Goal: Task Accomplishment & Management: Manage account settings

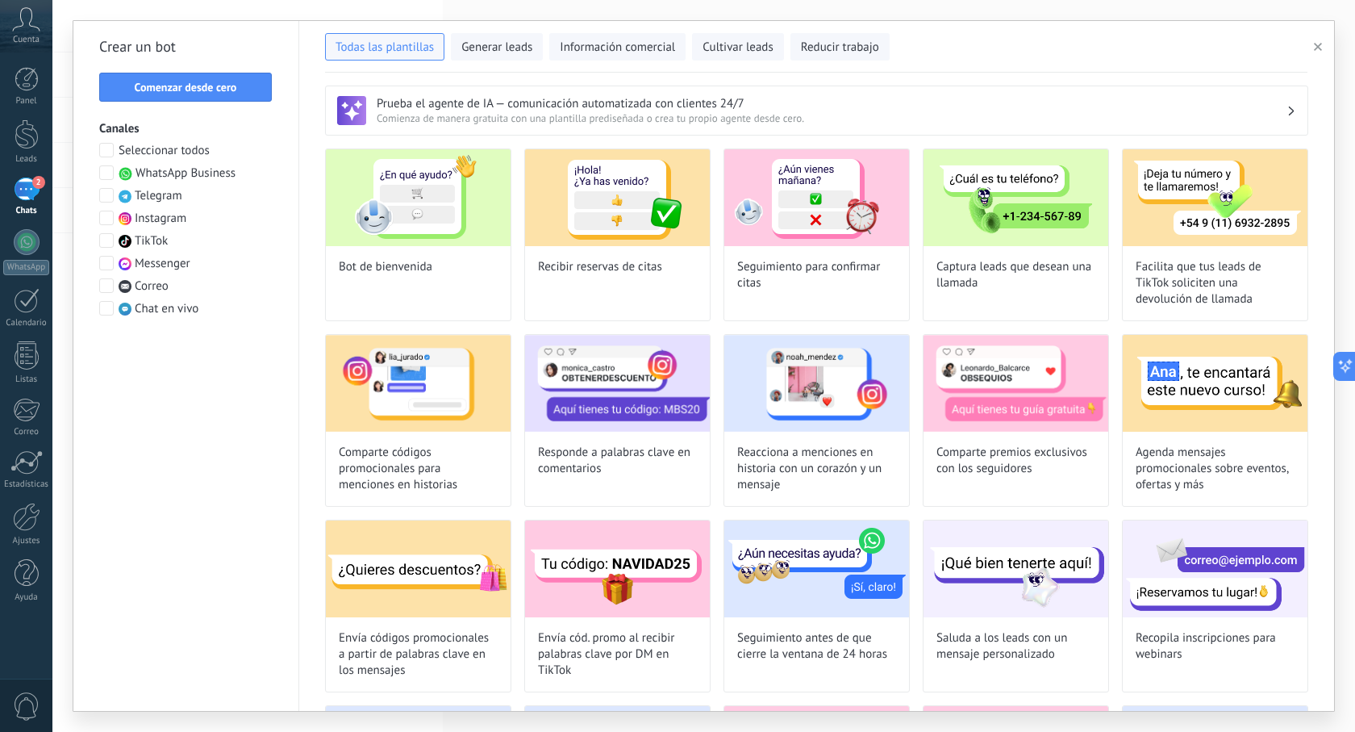
click at [108, 218] on span at bounding box center [106, 218] width 15 height 15
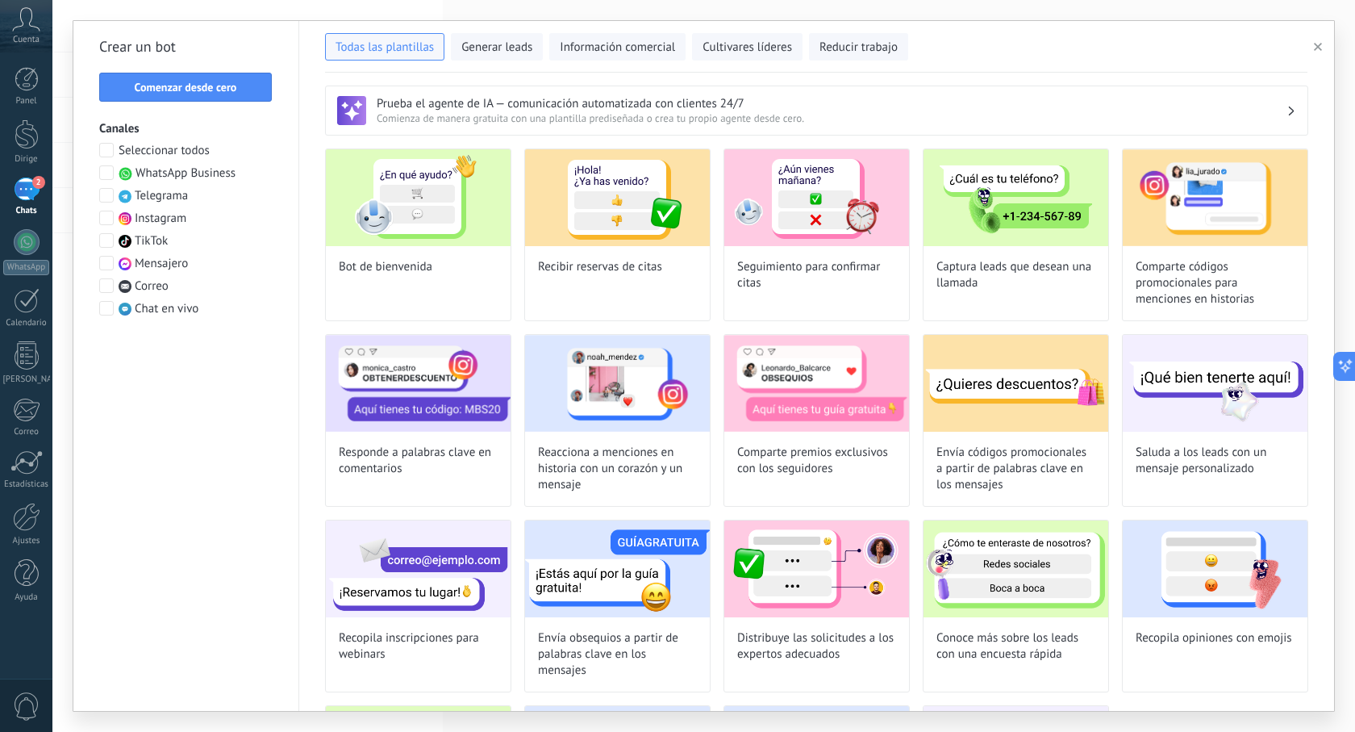
click at [1028, 100] on h3 "Prueba el agente de IA — comunicación automatizada con clientes 24/7" at bounding box center [832, 103] width 910 height 15
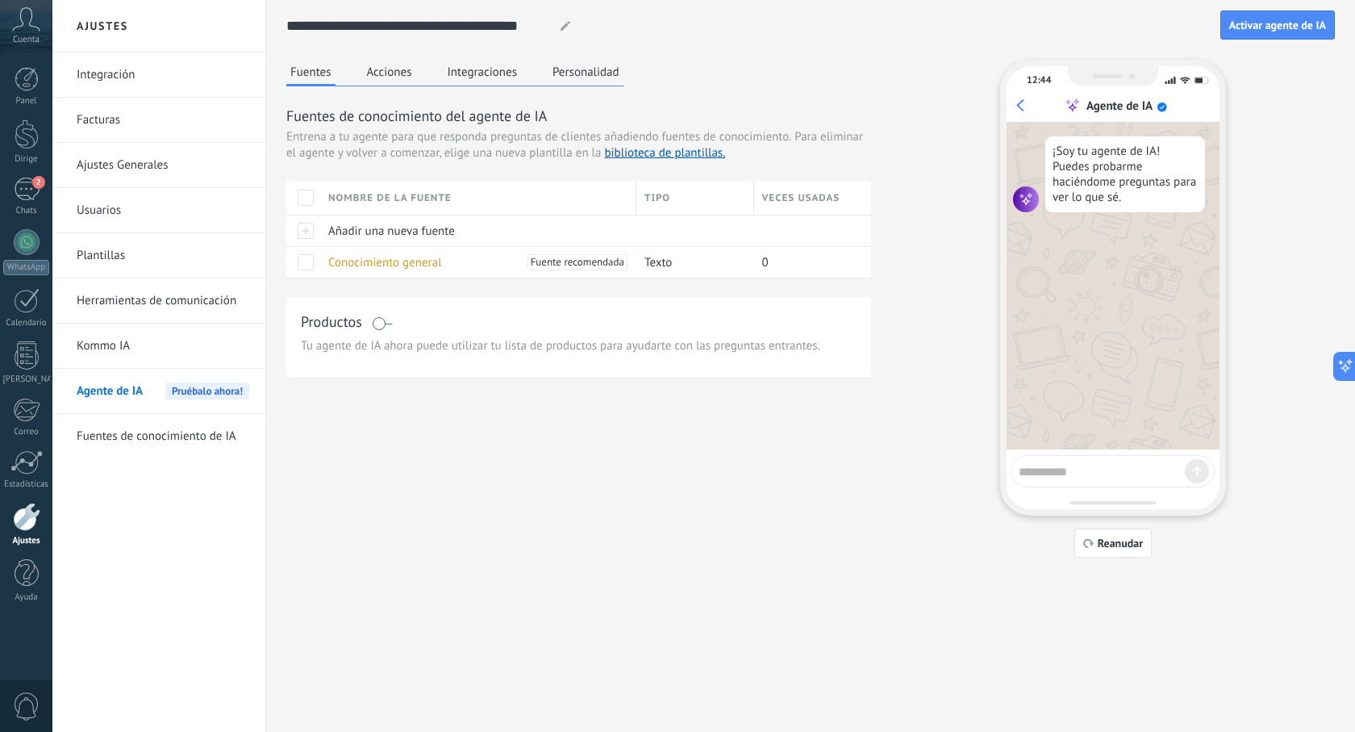
click at [115, 261] on font "Plantillas" at bounding box center [101, 255] width 48 height 15
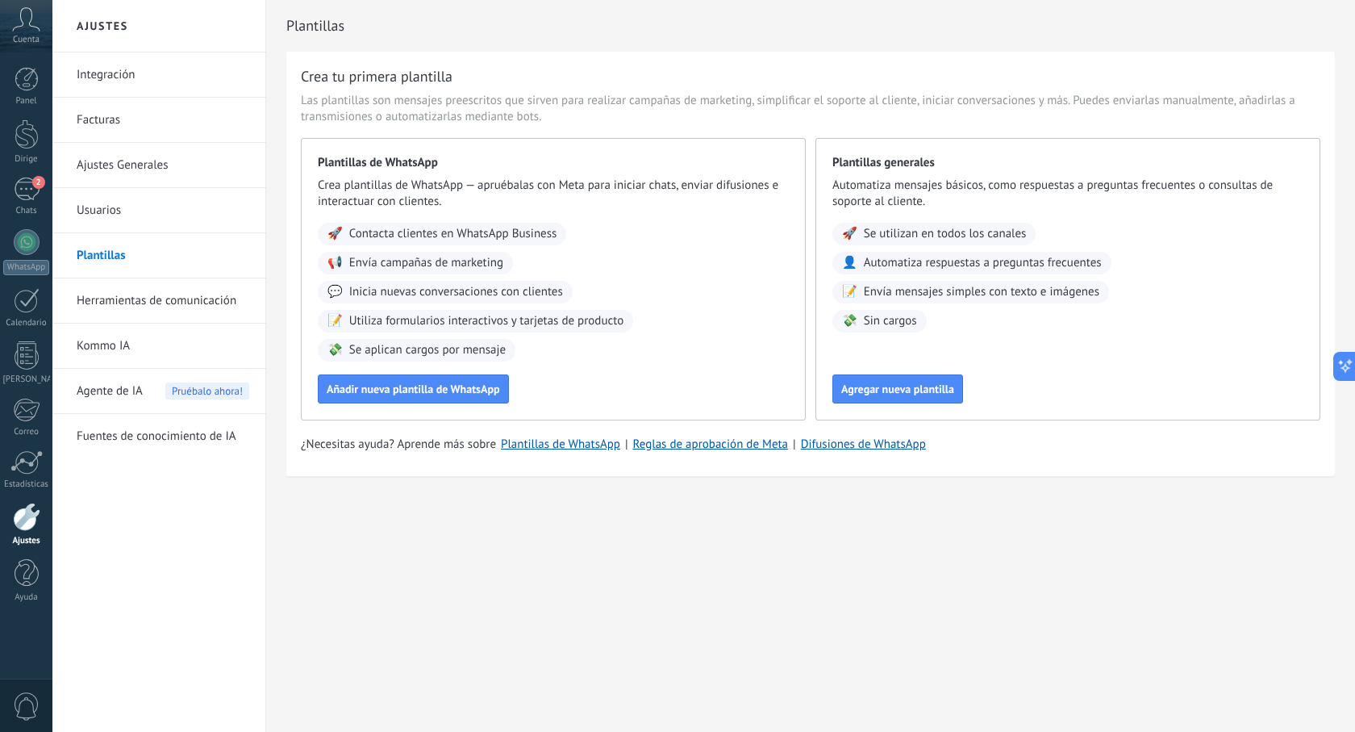
click at [123, 394] on font "Agente de IA" at bounding box center [110, 390] width 66 height 15
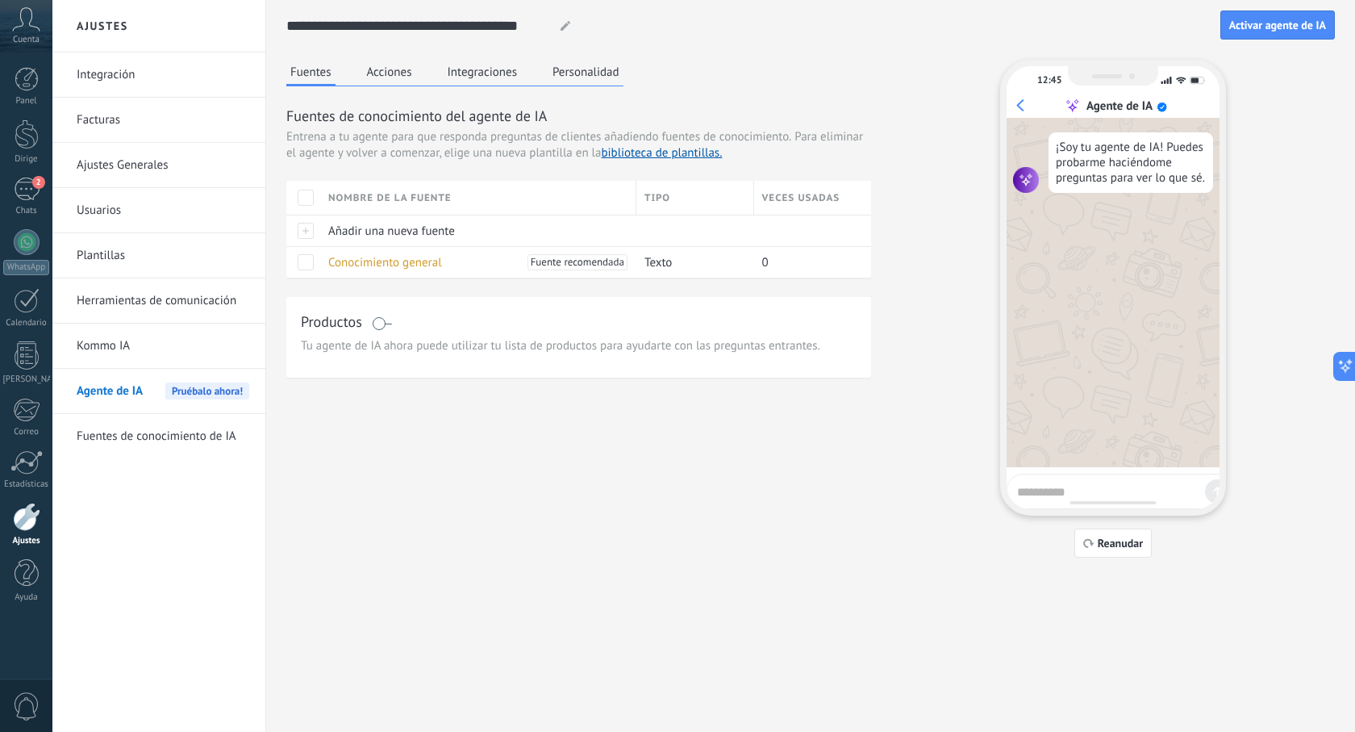
click at [384, 77] on font "Acciones" at bounding box center [389, 72] width 45 height 15
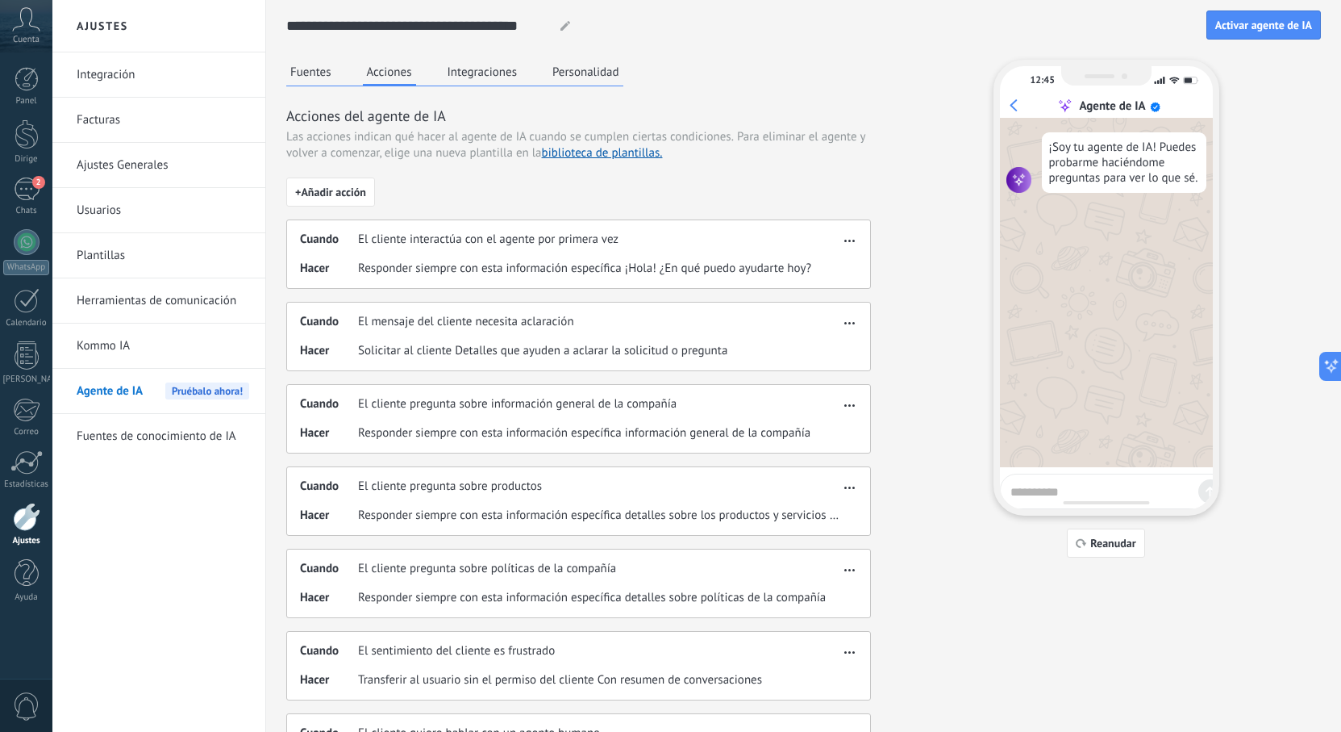
click at [486, 77] on font "Integraciones" at bounding box center [483, 72] width 70 height 15
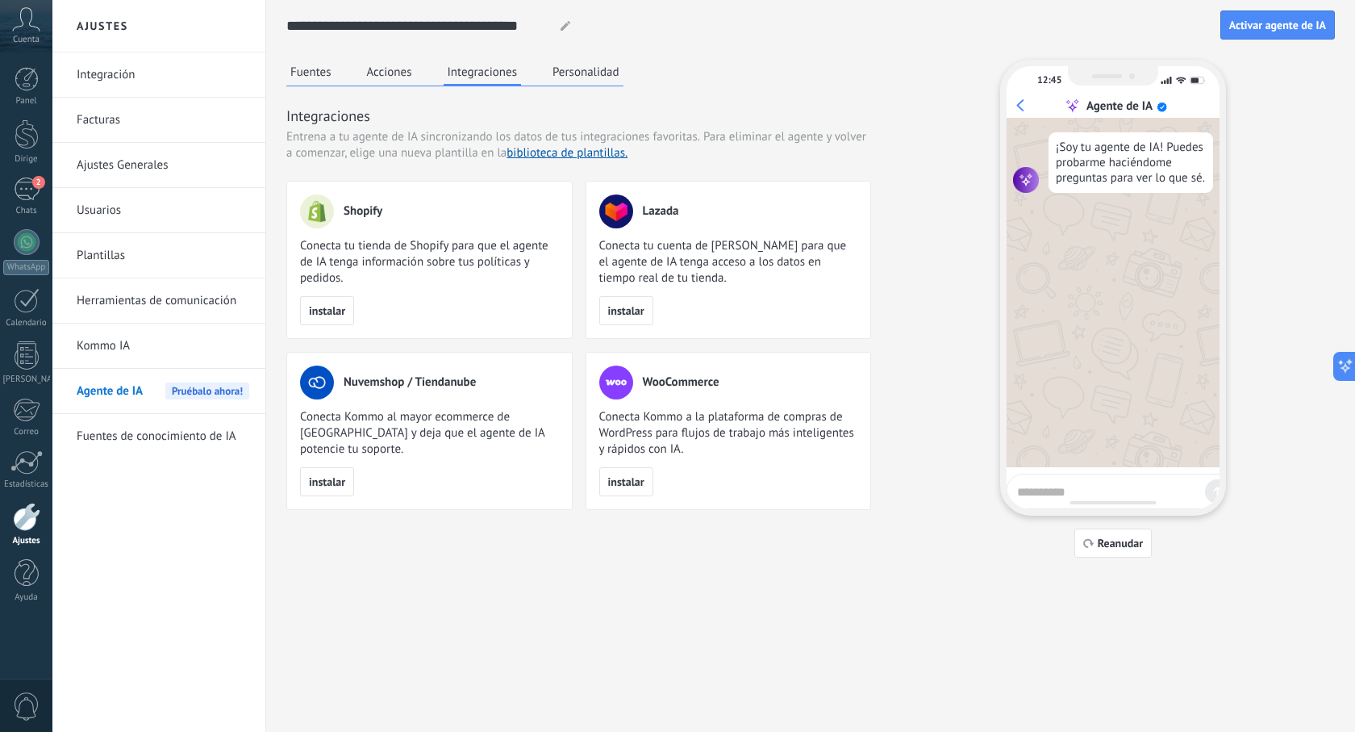
click at [559, 79] on font "Personalidad" at bounding box center [586, 72] width 67 height 15
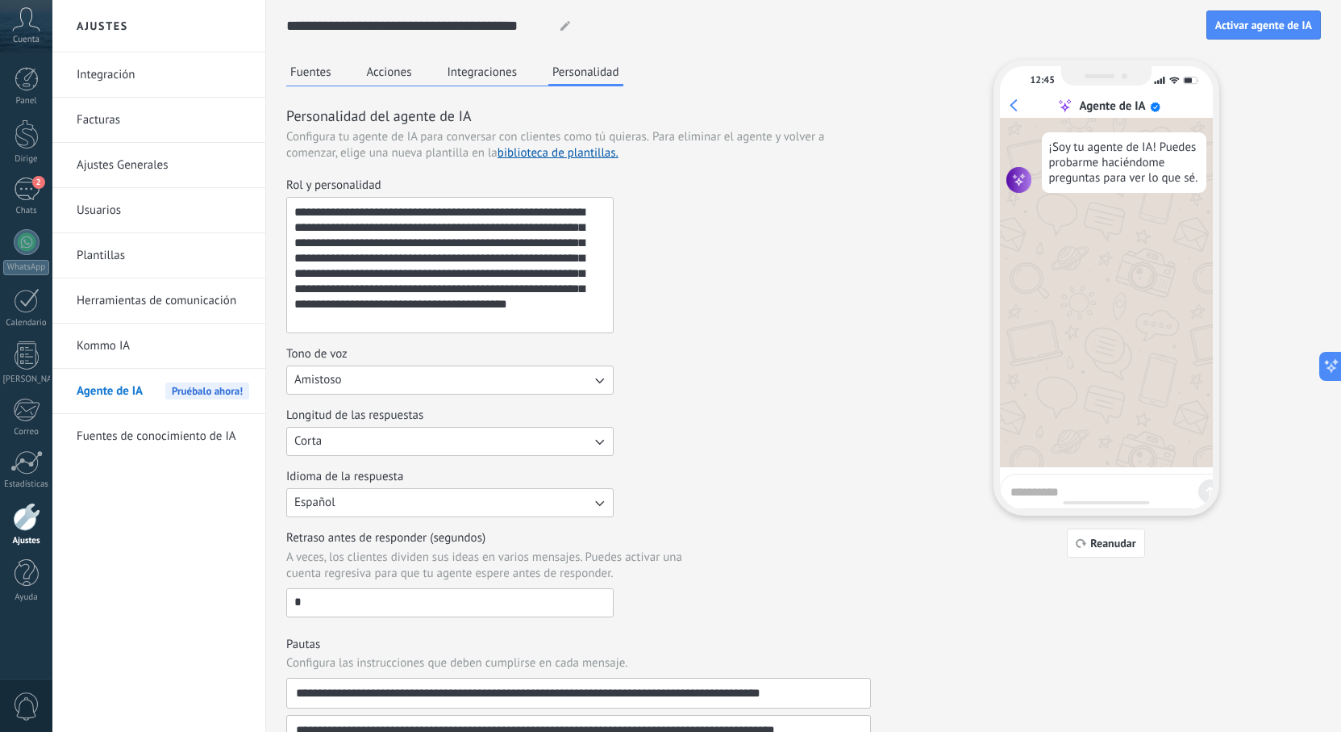
click at [111, 256] on font "Plantillas" at bounding box center [101, 255] width 48 height 15
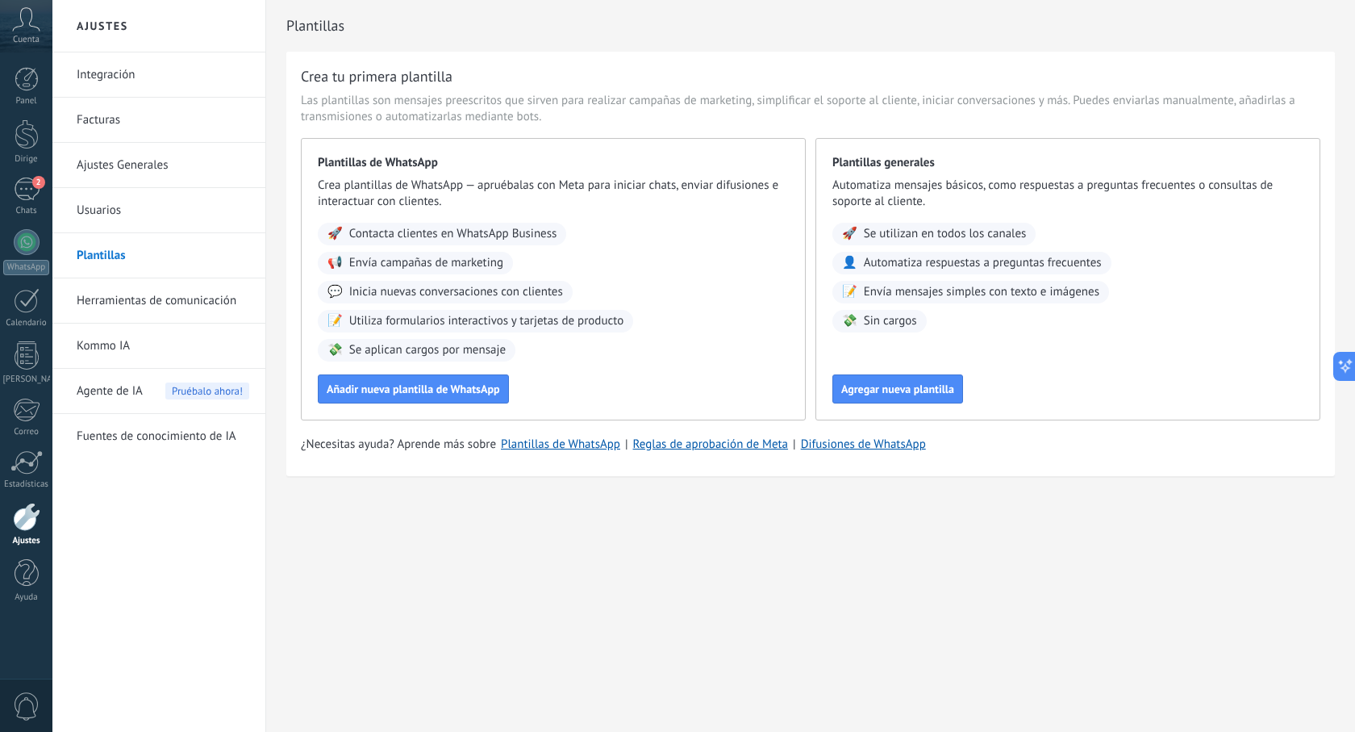
click at [135, 440] on font "Fuentes de conocimiento de IA" at bounding box center [157, 435] width 160 height 15
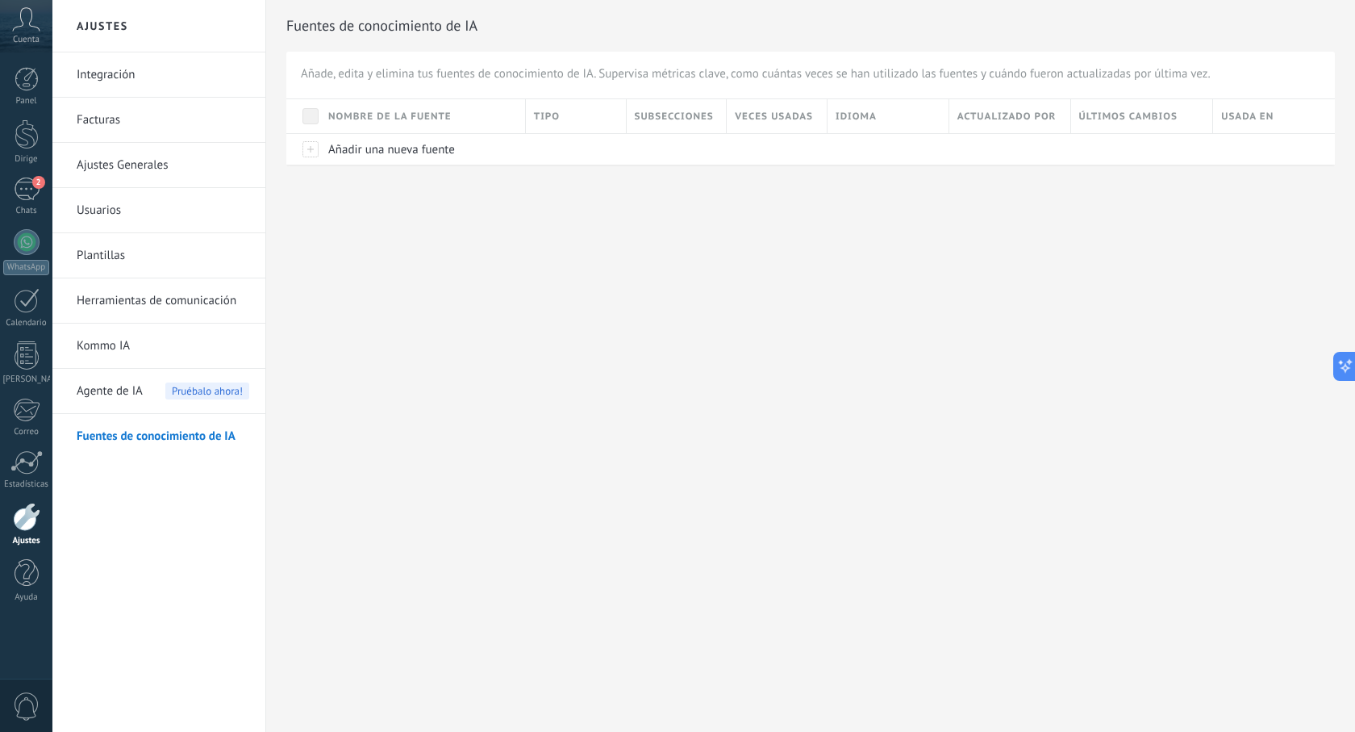
click at [128, 359] on link "Kommo IA" at bounding box center [163, 345] width 173 height 45
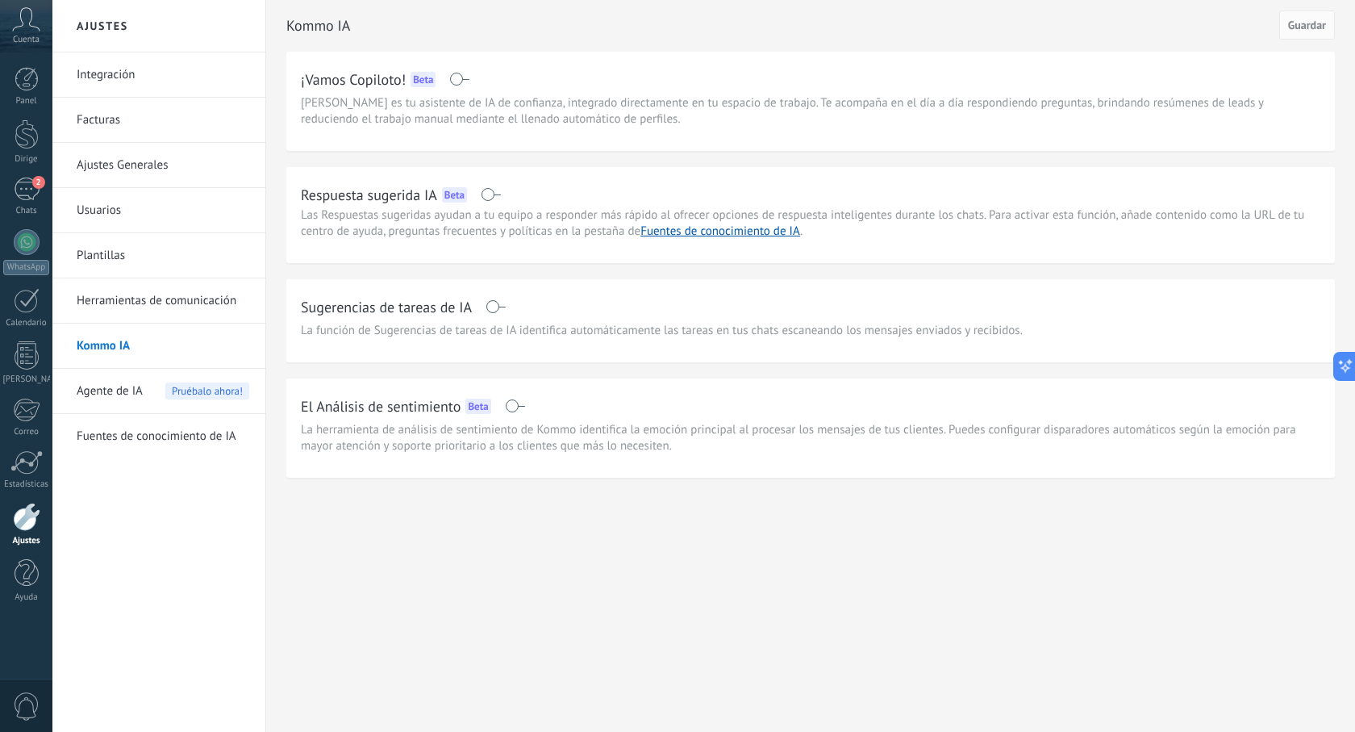
click at [24, 523] on div at bounding box center [26, 517] width 27 height 28
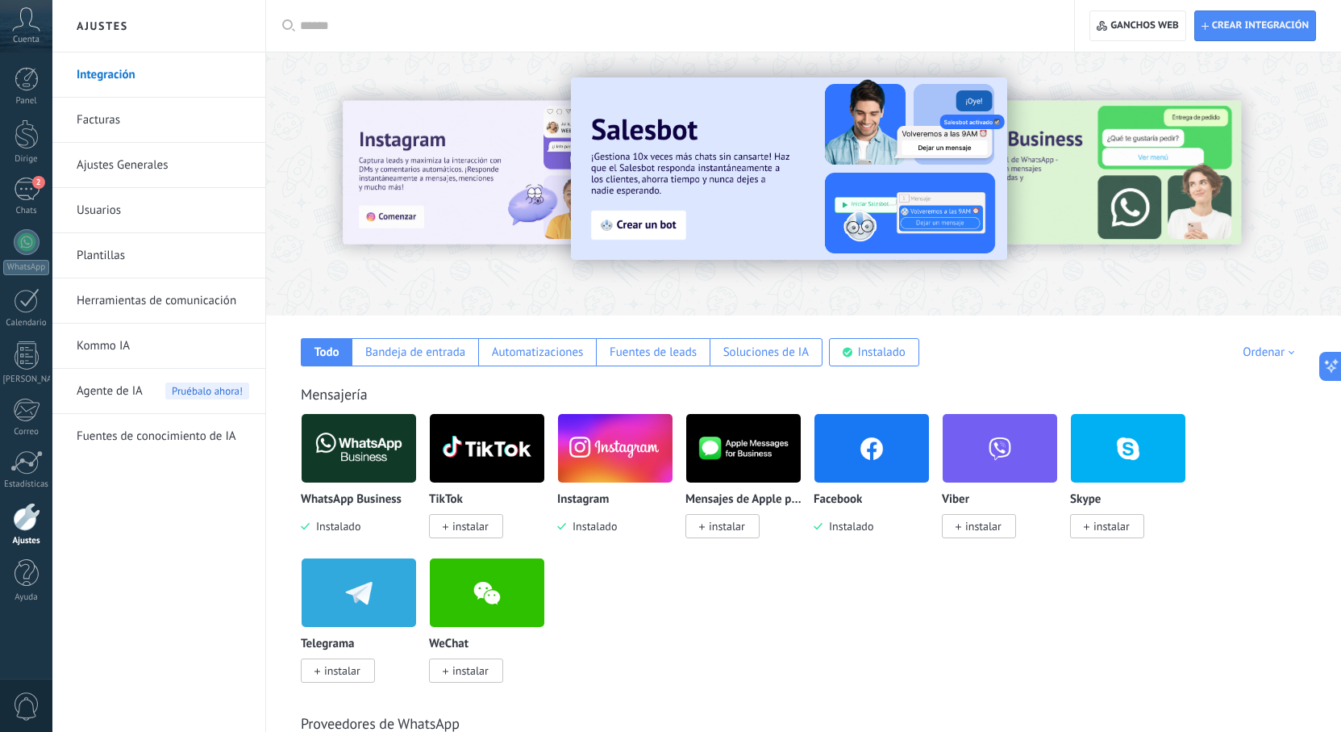
click at [111, 396] on font "Agente de IA" at bounding box center [110, 390] width 66 height 15
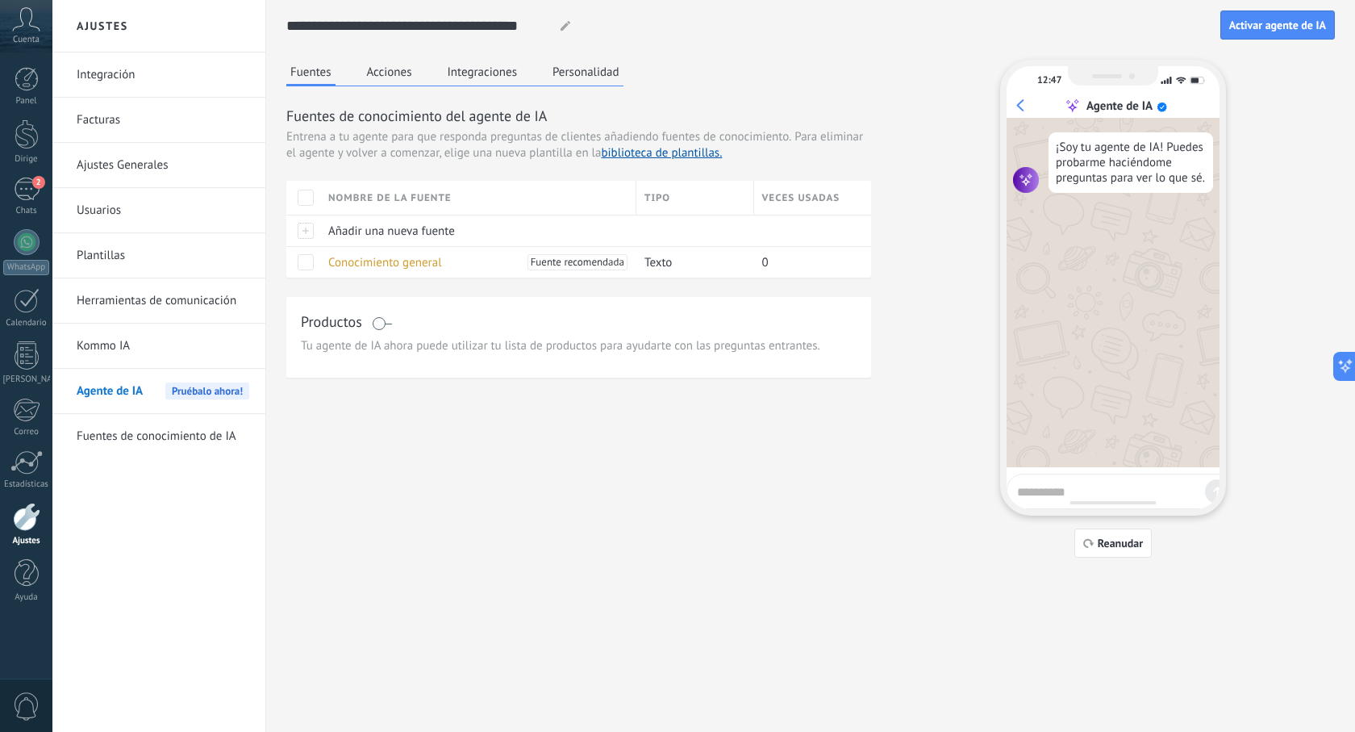
click at [169, 169] on link "Ajustes Generales" at bounding box center [163, 165] width 173 height 45
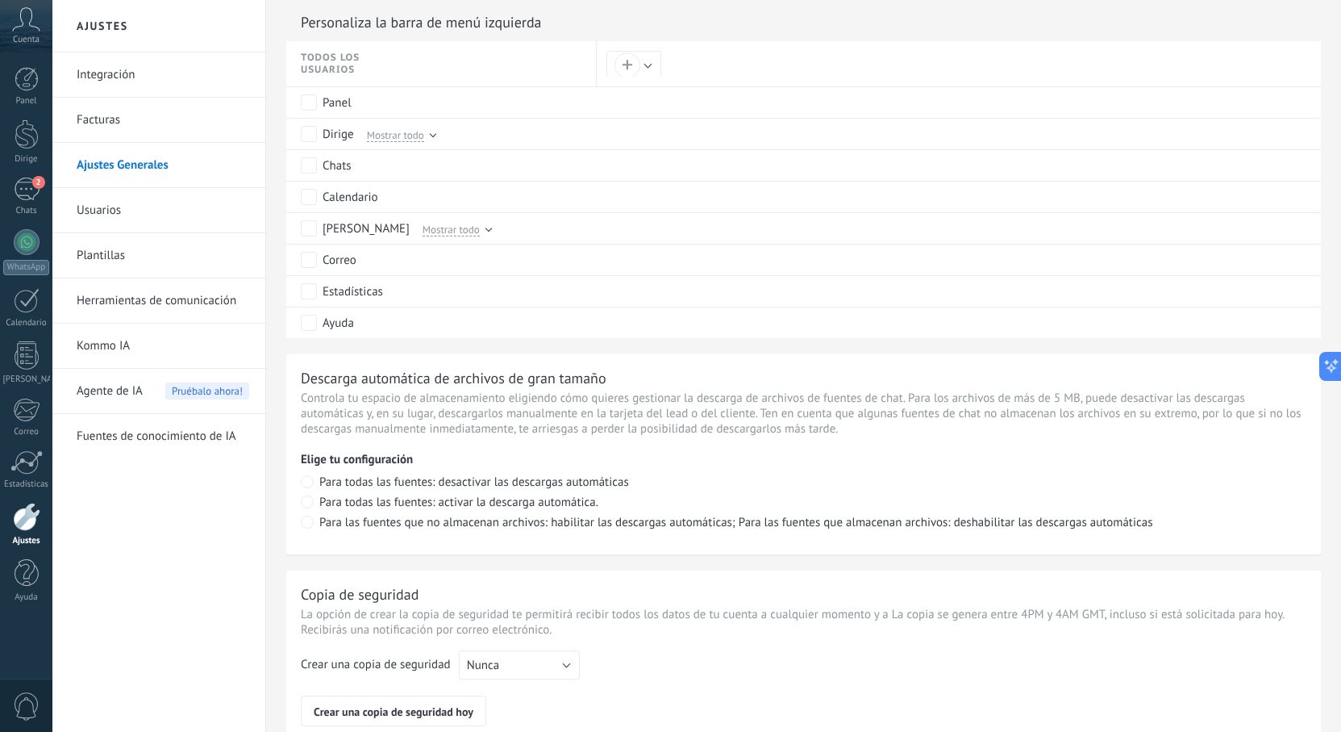
scroll to position [887, 0]
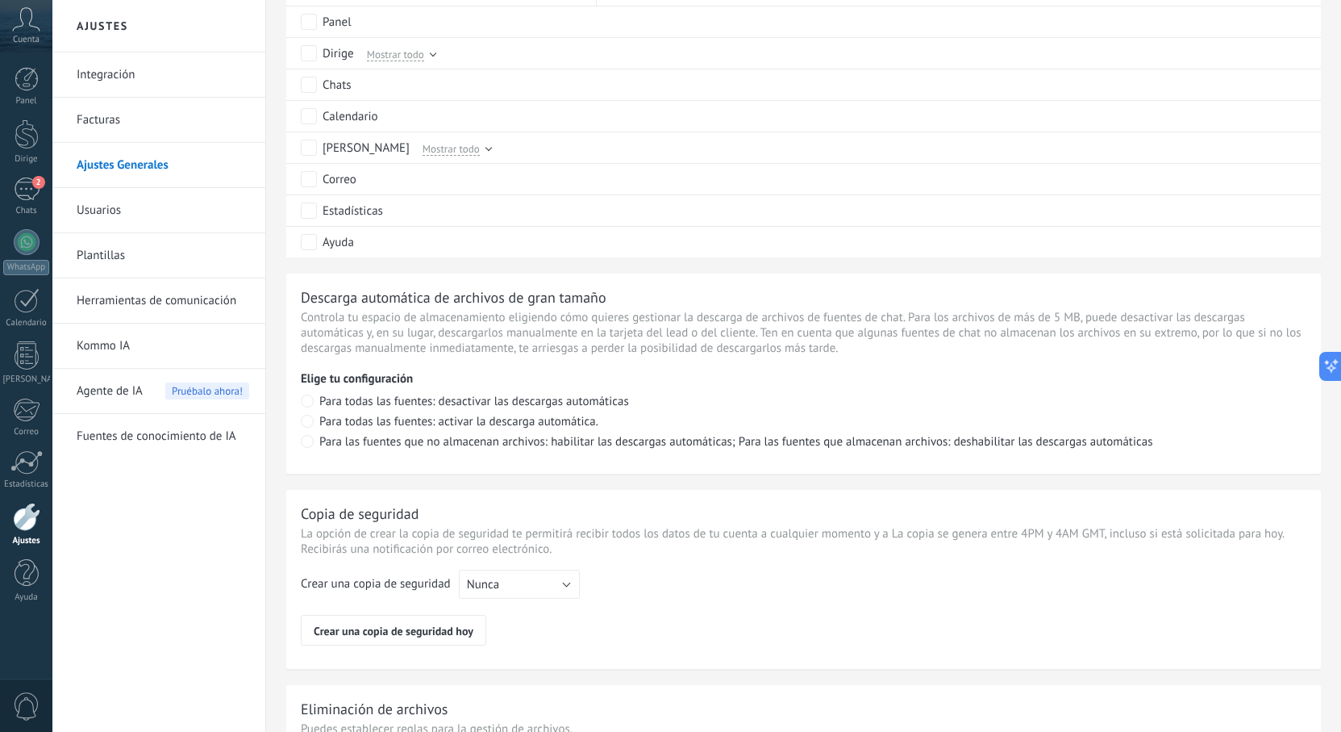
click at [23, 531] on link "Ajustes" at bounding box center [26, 525] width 52 height 44
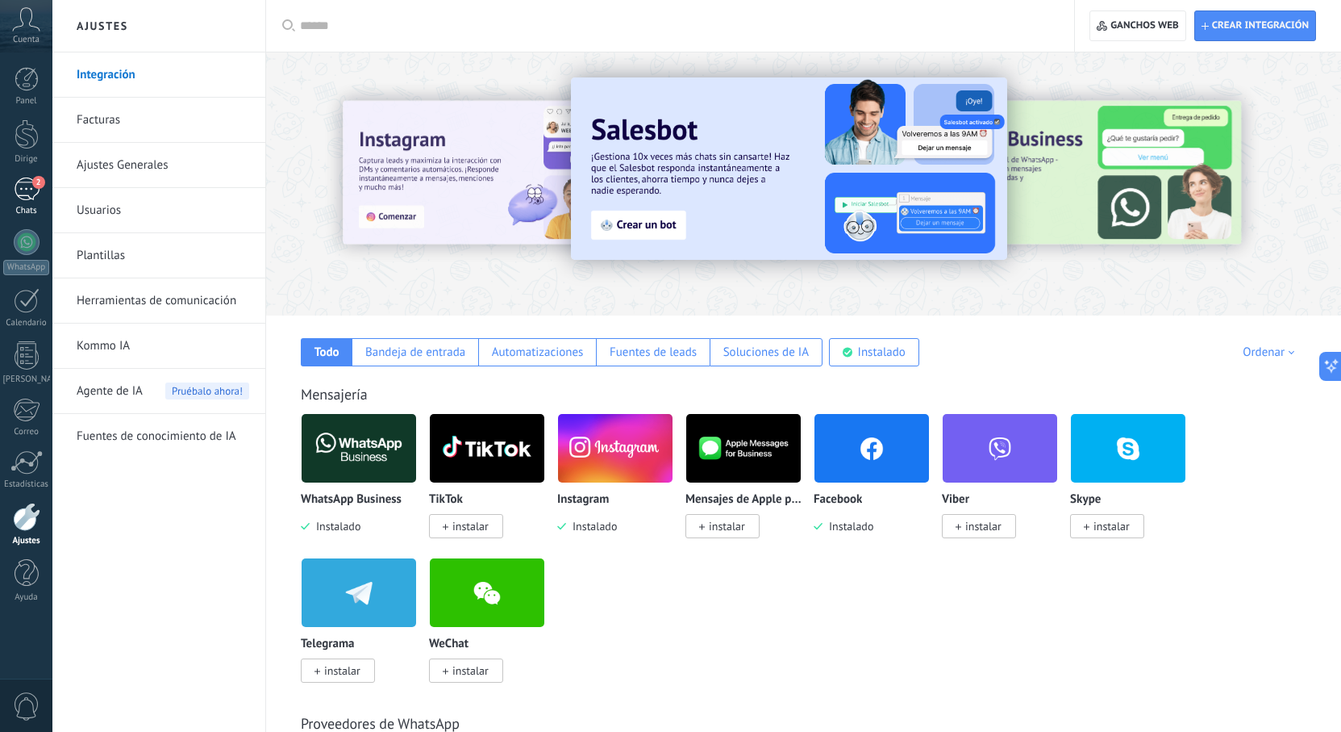
click at [30, 198] on div "2" at bounding box center [27, 188] width 26 height 23
